Goal: Information Seeking & Learning: Learn about a topic

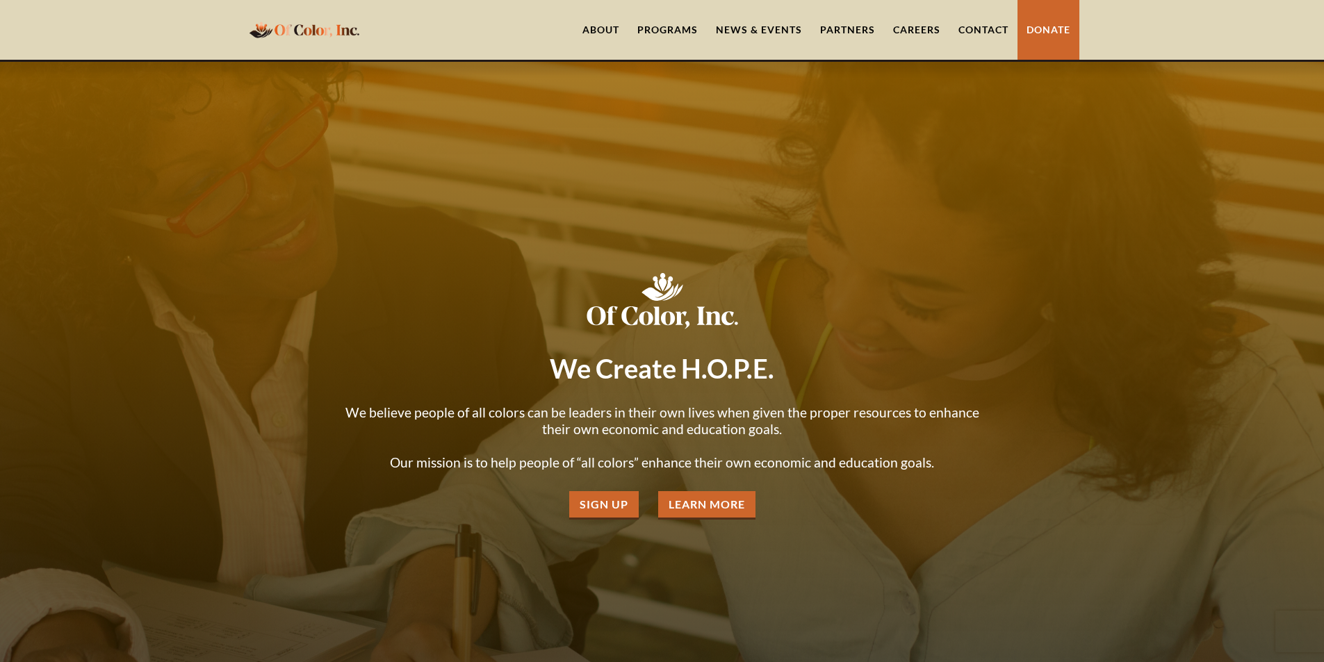
click at [660, 28] on div "Programs" at bounding box center [667, 30] width 60 height 14
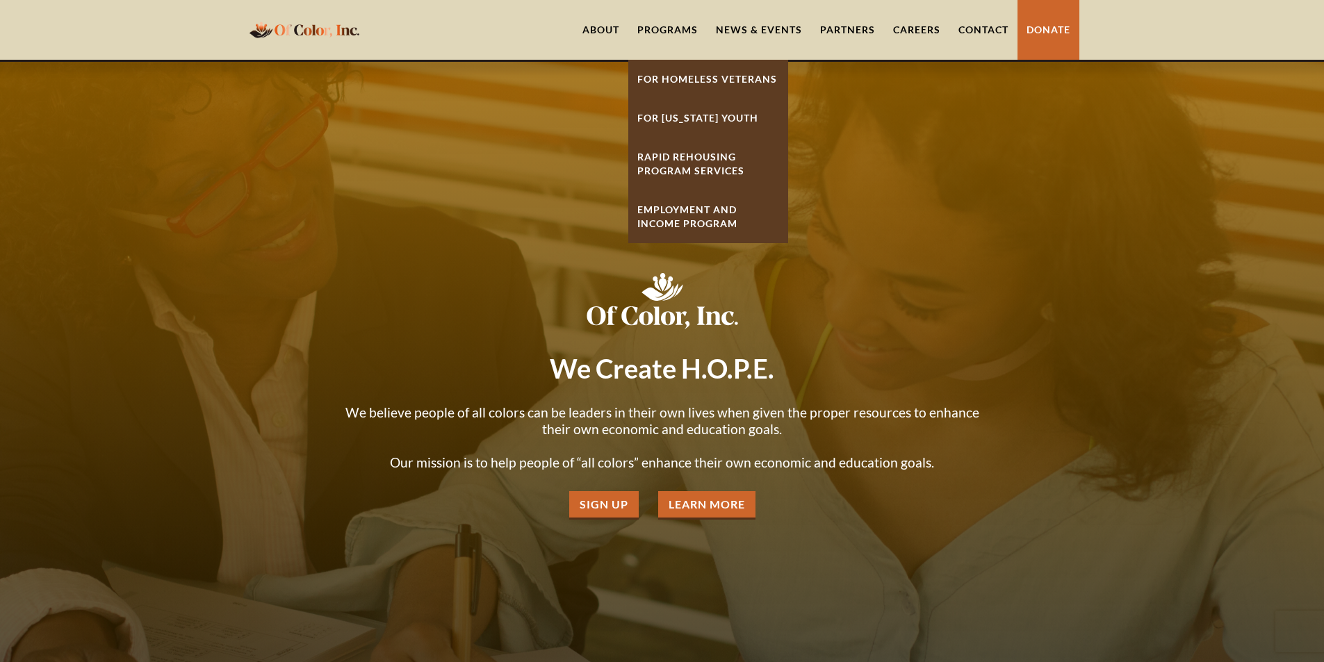
click at [670, 206] on link "Employment And Income Program" at bounding box center [708, 216] width 160 height 53
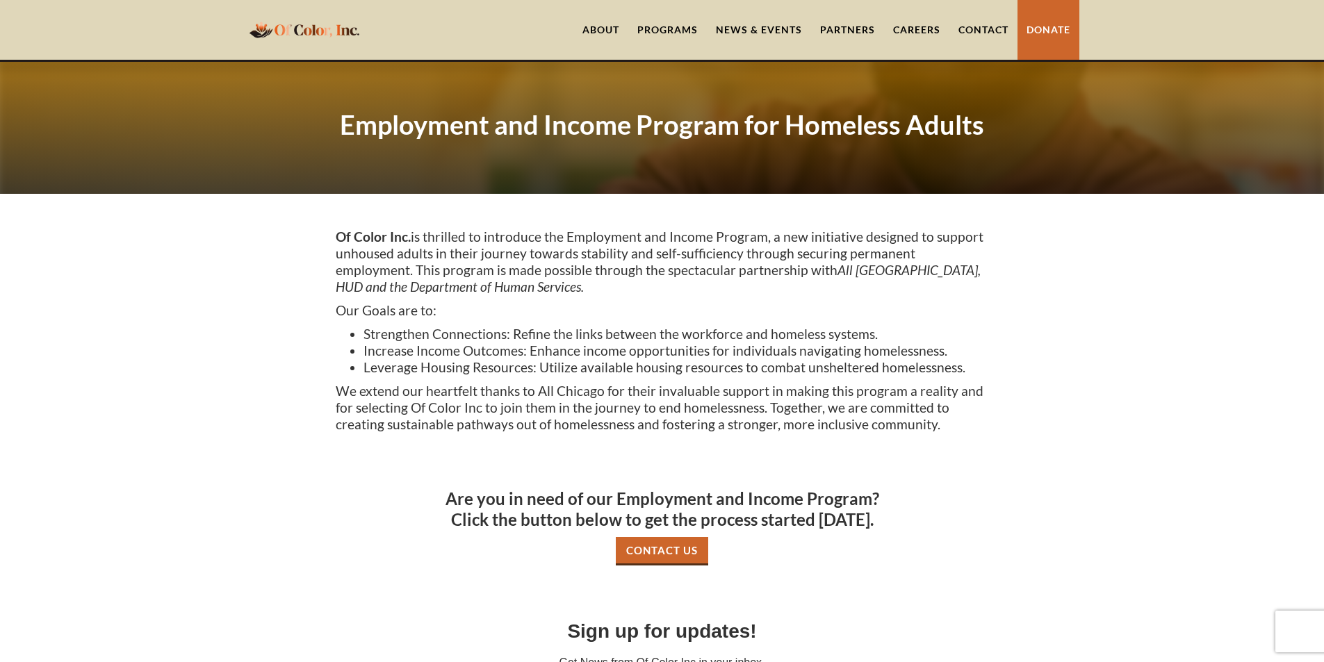
click at [658, 24] on div "Programs" at bounding box center [667, 30] width 60 height 14
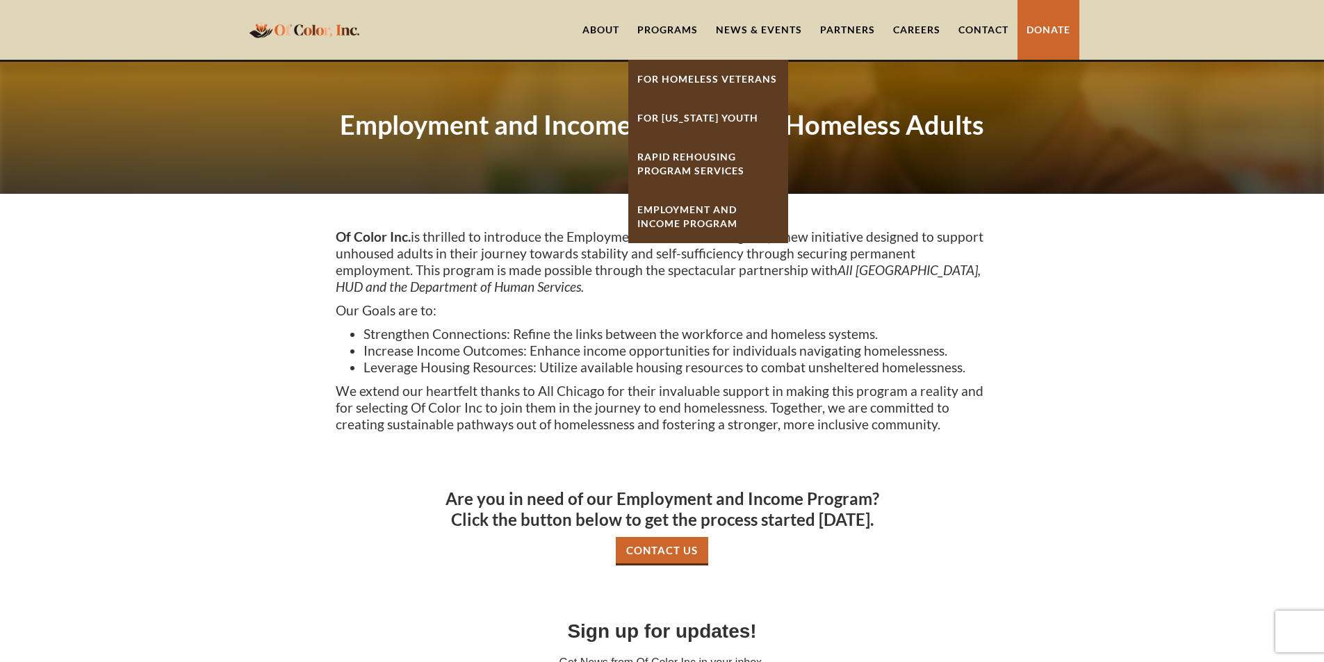
click at [658, 79] on link "For Homeless Veterans" at bounding box center [708, 79] width 160 height 39
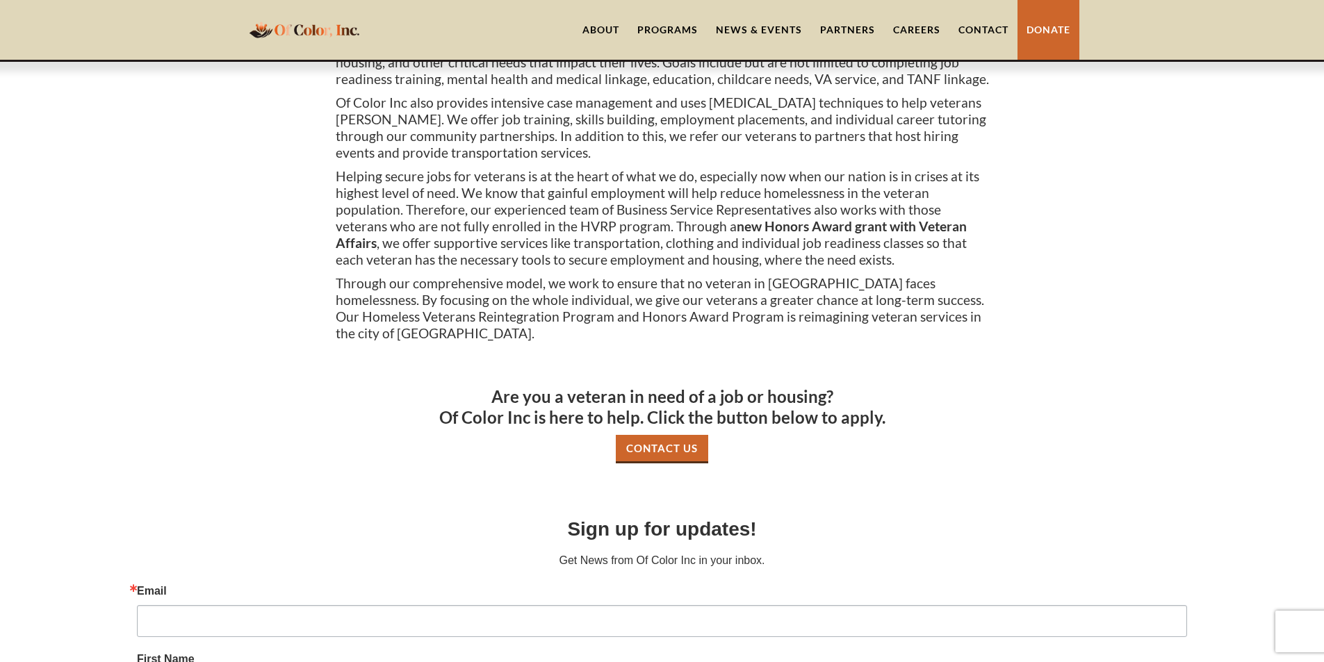
scroll to position [348, 0]
